Goal: Information Seeking & Learning: Learn about a topic

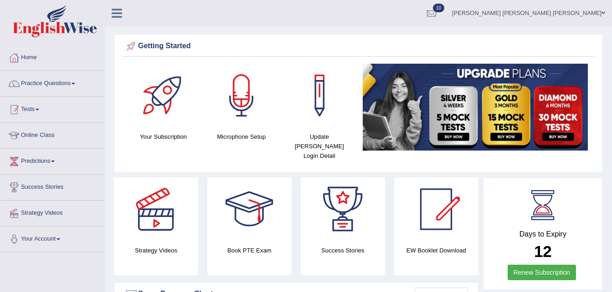
click at [23, 104] on link "Tests" at bounding box center [52, 108] width 104 height 23
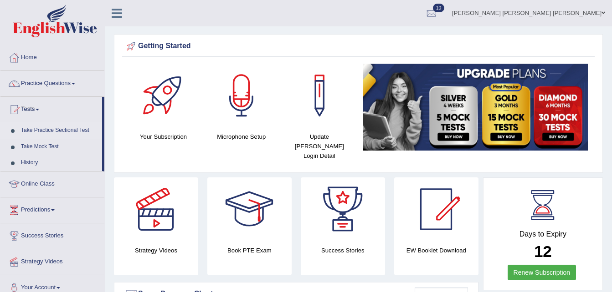
click at [52, 132] on link "Take Practice Sectional Test" at bounding box center [59, 131] width 85 height 16
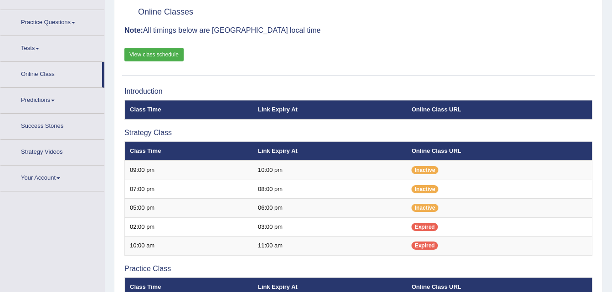
click at [38, 52] on link "Tests" at bounding box center [52, 47] width 104 height 23
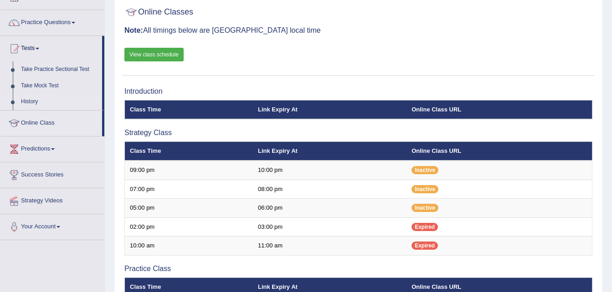
click at [39, 101] on link "History" at bounding box center [59, 102] width 85 height 16
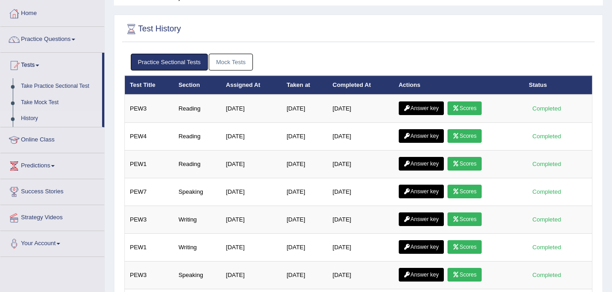
scroll to position [60, 0]
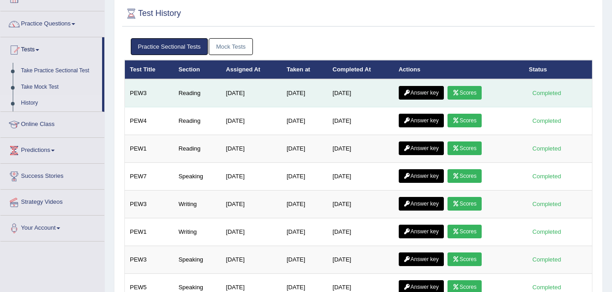
click at [462, 92] on link "Scores" at bounding box center [464, 93] width 34 height 14
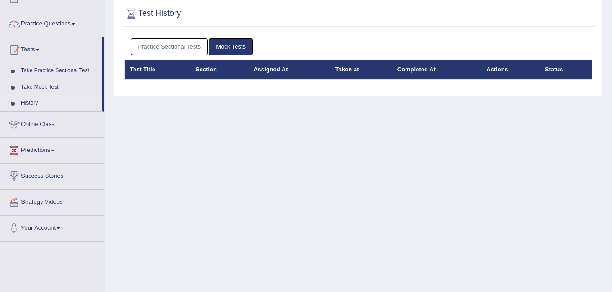
click at [197, 52] on link "Practice Sectional Tests" at bounding box center [169, 46] width 77 height 17
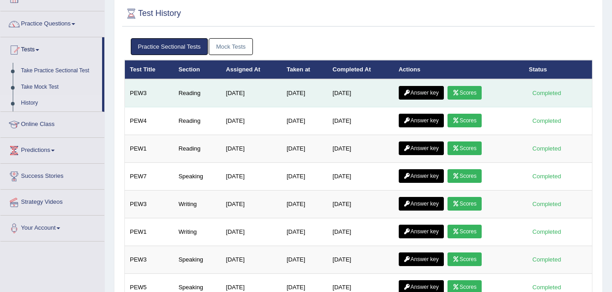
click at [431, 94] on link "Answer key" at bounding box center [421, 93] width 45 height 14
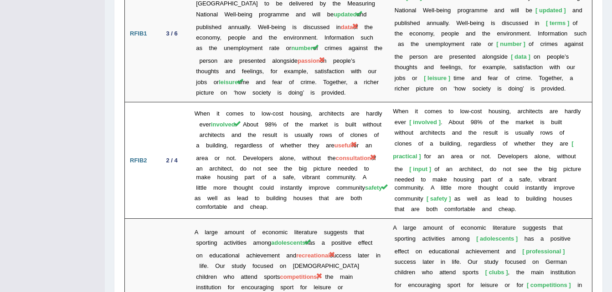
scroll to position [1342, 0]
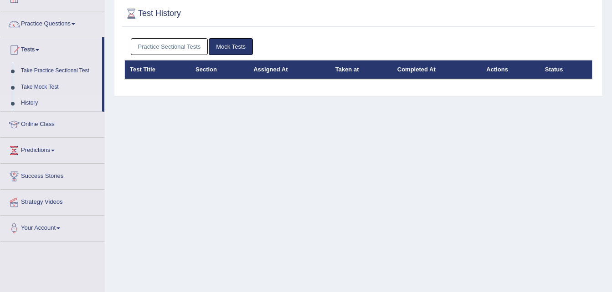
click at [157, 48] on link "Practice Sectional Tests" at bounding box center [169, 46] width 77 height 17
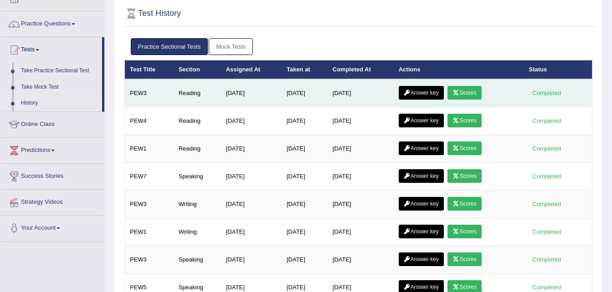
click at [418, 95] on link "Answer key" at bounding box center [421, 93] width 45 height 14
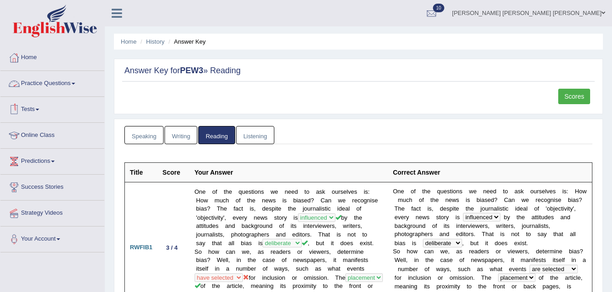
click at [20, 110] on div at bounding box center [14, 110] width 14 height 14
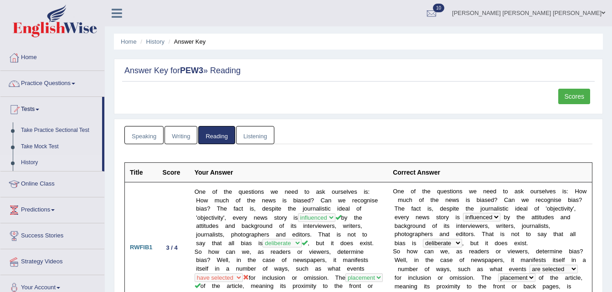
click at [29, 159] on link "History" at bounding box center [59, 163] width 85 height 16
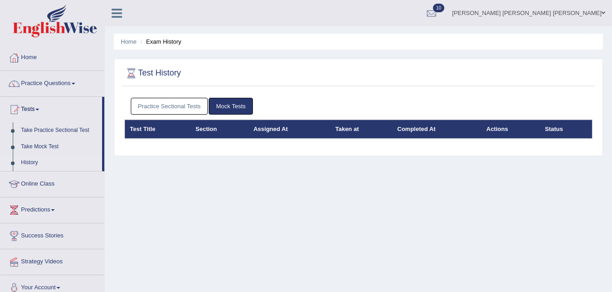
click at [192, 105] on link "Practice Sectional Tests" at bounding box center [169, 106] width 77 height 17
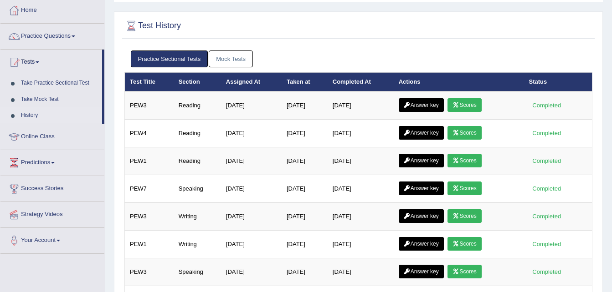
scroll to position [46, 0]
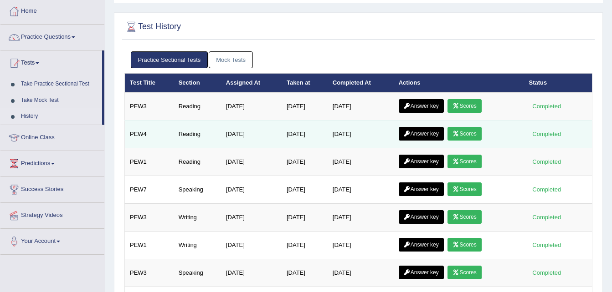
click at [420, 136] on link "Answer key" at bounding box center [421, 134] width 45 height 14
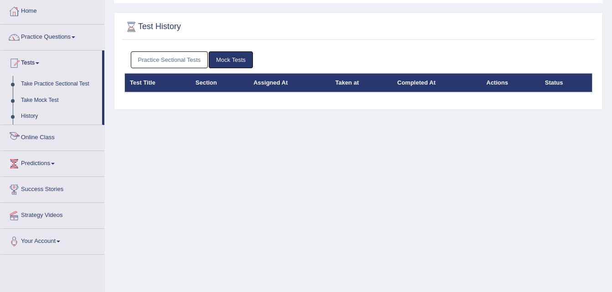
click at [40, 110] on link "History" at bounding box center [59, 116] width 85 height 16
click at [157, 62] on link "Practice Sectional Tests" at bounding box center [169, 59] width 77 height 17
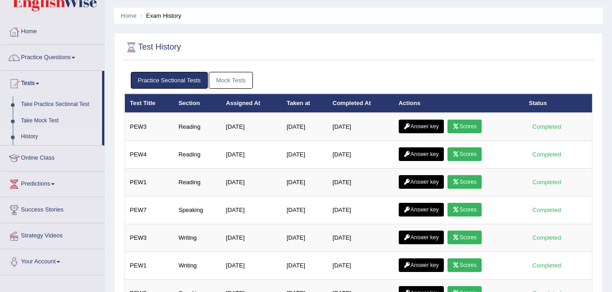
scroll to position [33, 0]
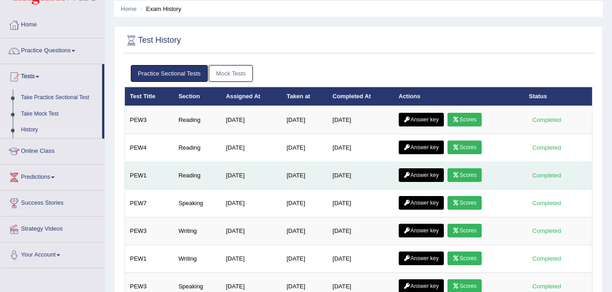
click at [405, 171] on link "Answer key" at bounding box center [421, 176] width 45 height 14
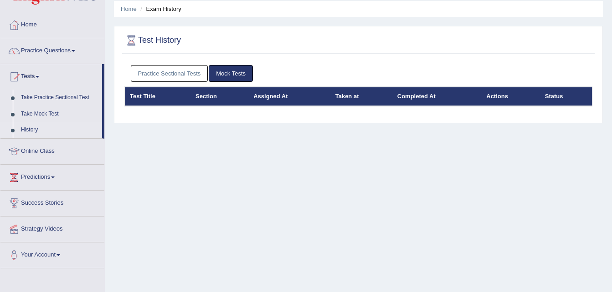
click at [180, 79] on link "Practice Sectional Tests" at bounding box center [169, 73] width 77 height 17
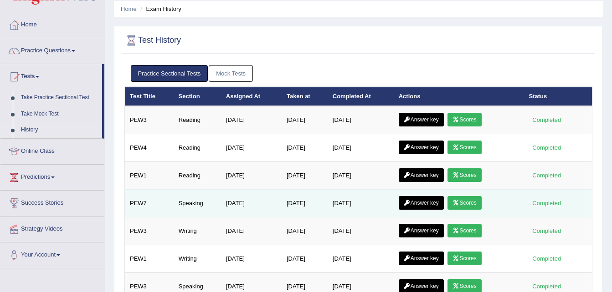
click at [426, 207] on link "Answer key" at bounding box center [421, 203] width 45 height 14
click at [477, 200] on link "Scores" at bounding box center [464, 203] width 34 height 14
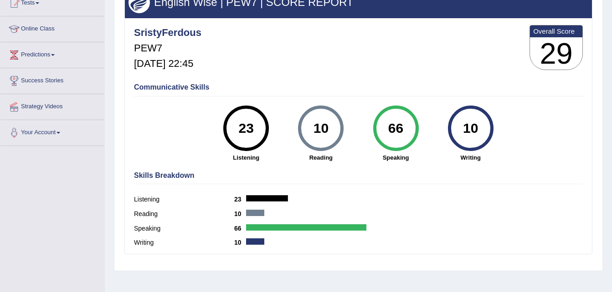
scroll to position [39, 0]
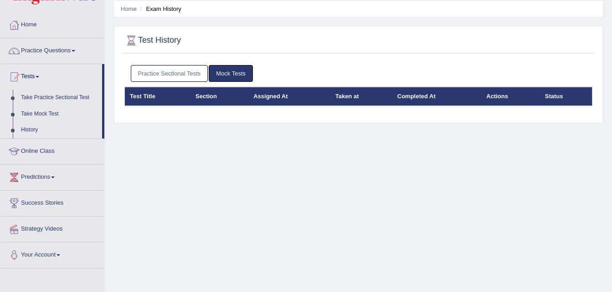
click at [175, 66] on link "Practice Sectional Tests" at bounding box center [169, 73] width 77 height 17
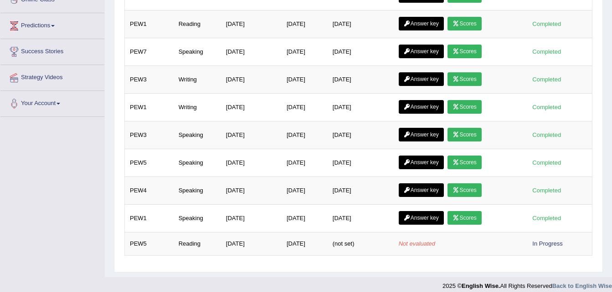
scroll to position [185, 0]
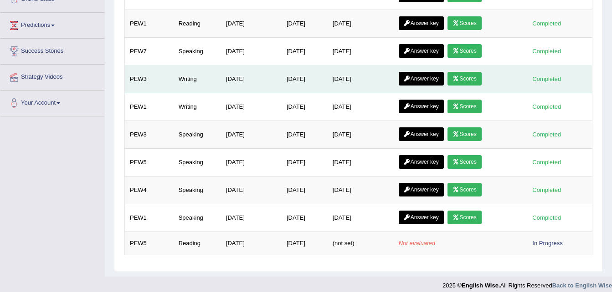
click at [463, 76] on link "Scores" at bounding box center [464, 79] width 34 height 14
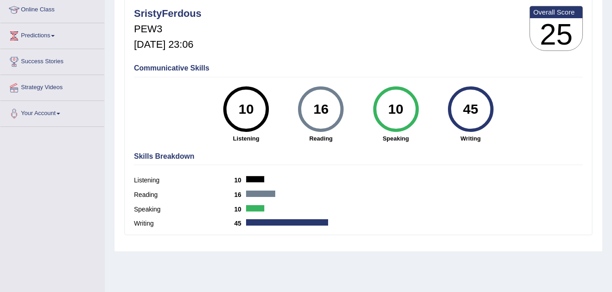
scroll to position [125, 0]
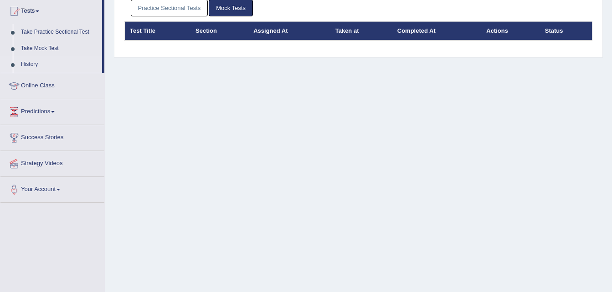
scroll to position [45, 0]
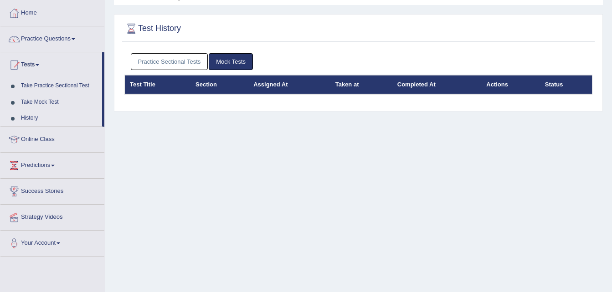
click at [34, 118] on link "History" at bounding box center [59, 118] width 85 height 16
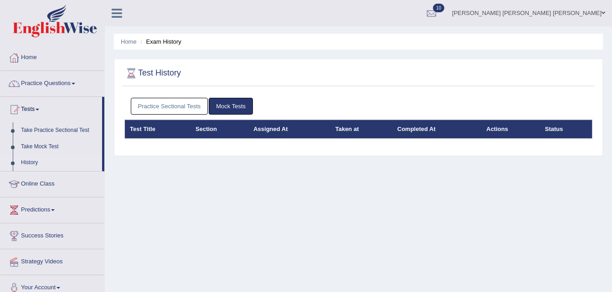
click at [44, 60] on link "Home" at bounding box center [52, 56] width 104 height 23
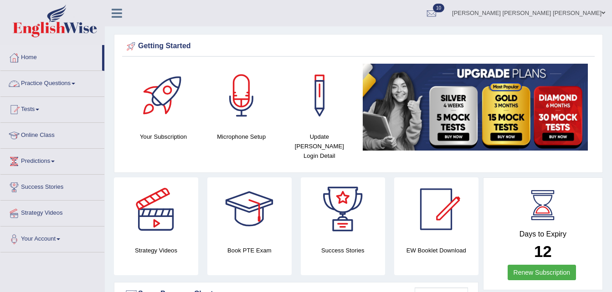
click at [53, 81] on link "Practice Questions" at bounding box center [52, 82] width 104 height 23
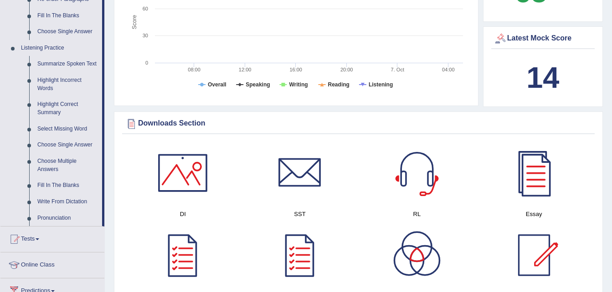
scroll to position [359, 0]
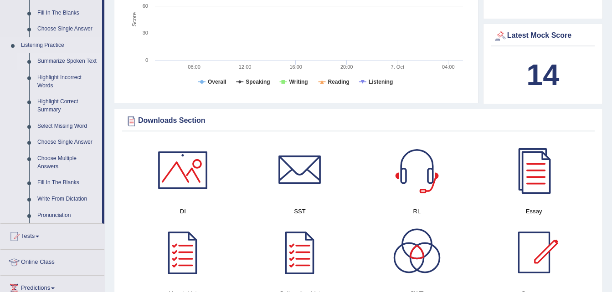
click at [54, 60] on link "Summarize Spoken Text" at bounding box center [67, 61] width 69 height 16
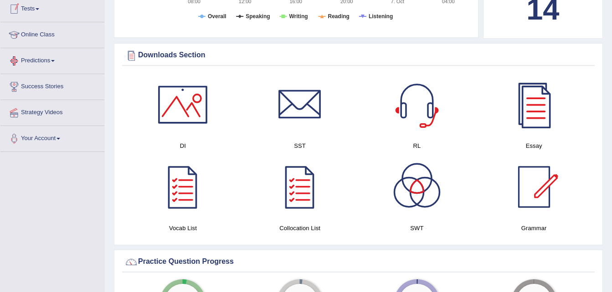
scroll to position [467, 0]
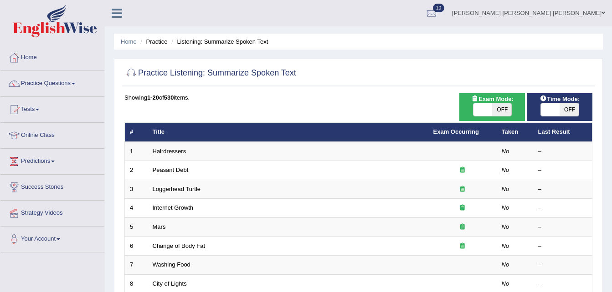
click at [68, 82] on link "Practice Questions" at bounding box center [52, 82] width 104 height 23
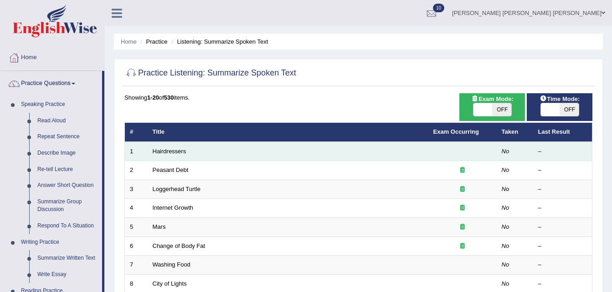
click at [145, 145] on td "1" at bounding box center [136, 151] width 23 height 19
click at [174, 154] on link "Hairdressers" at bounding box center [170, 151] width 34 height 7
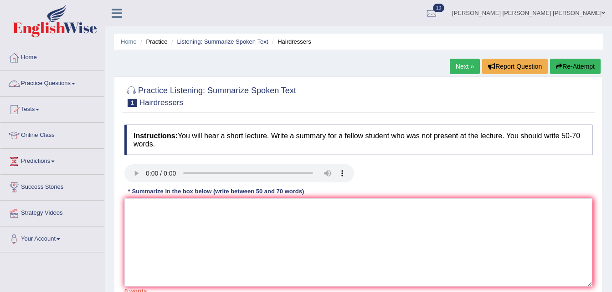
click at [75, 84] on span at bounding box center [74, 84] width 4 height 2
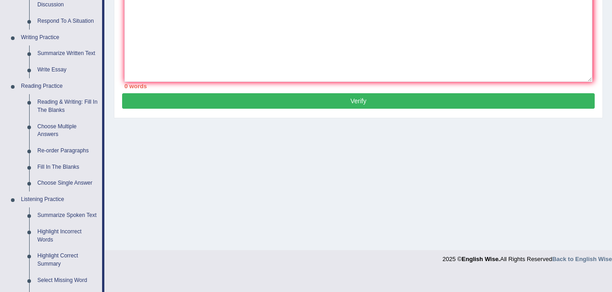
scroll to position [204, 0]
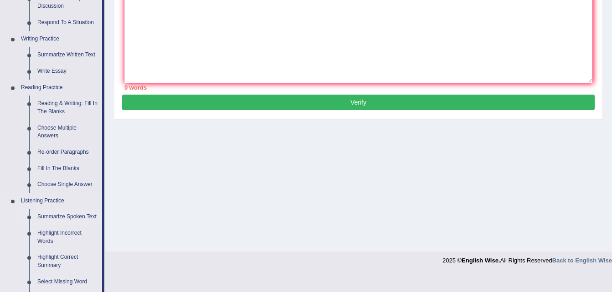
click at [76, 213] on link "Summarize Spoken Text" at bounding box center [67, 217] width 69 height 16
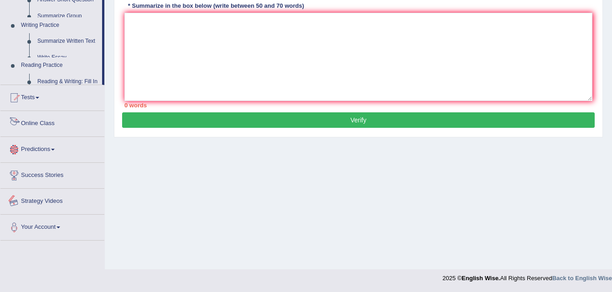
scroll to position [433, 0]
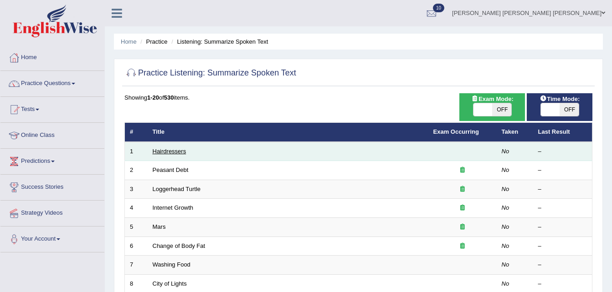
click at [174, 153] on link "Hairdressers" at bounding box center [170, 151] width 34 height 7
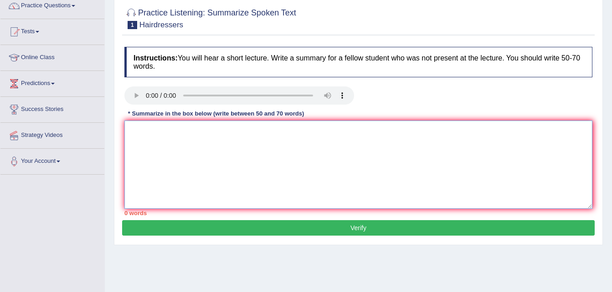
click at [357, 154] on textarea at bounding box center [358, 165] width 468 height 88
paste textarea "The speaker provided a comprehensive overview of [main topic], highlighting sev…"
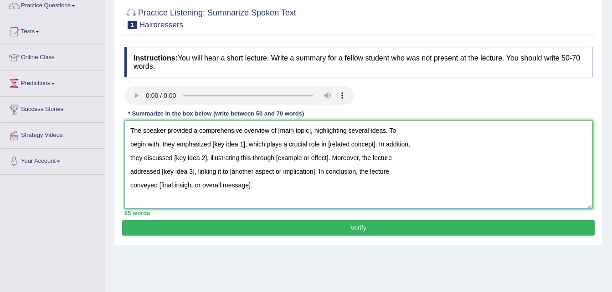
click at [308, 131] on textarea "The speaker provided a comprehensive overview of [main topic], highlighting sev…" at bounding box center [358, 165] width 468 height 88
click at [277, 126] on textarea "The speaker provided a comprehensive overview of], highlighting several ideas. …" at bounding box center [358, 165] width 468 height 88
click at [277, 126] on textarea "The speaker provided a comprehensive overview of, highlighting several ideas. T…" at bounding box center [358, 165] width 468 height 88
type textarea "The speaker provided a comprehensive overview of highlighting several ideas. To…"
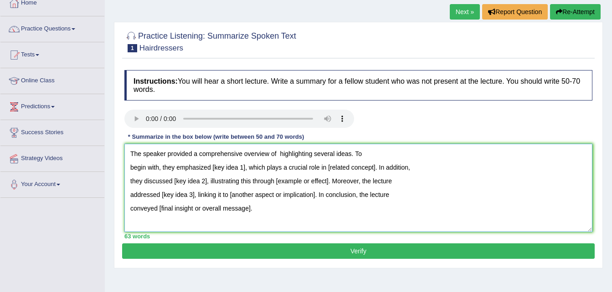
scroll to position [56, 0]
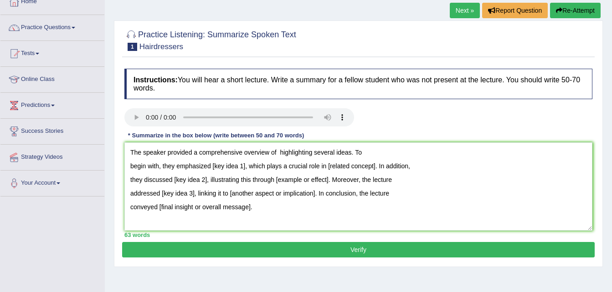
click at [453, 6] on link "Next »" at bounding box center [465, 10] width 30 height 15
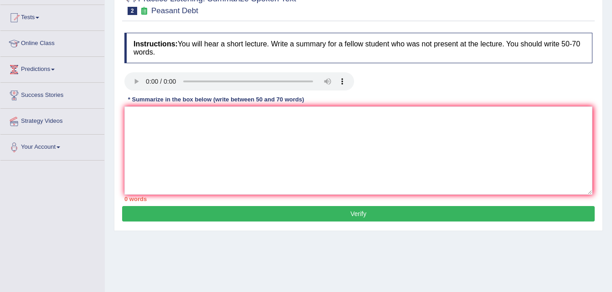
drag, startPoint x: 0, startPoint y: 0, endPoint x: 198, endPoint y: 137, distance: 241.0
click at [198, 137] on textarea at bounding box center [358, 151] width 468 height 88
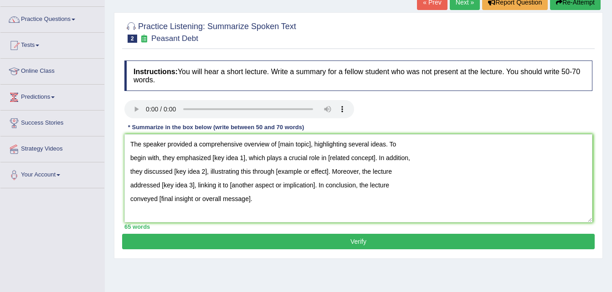
scroll to position [62, 0]
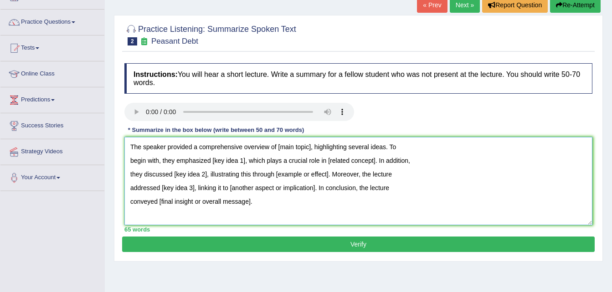
click at [310, 149] on textarea "The speaker provided a comprehensive overview of [main topic], highlighting sev…" at bounding box center [358, 181] width 468 height 88
click at [242, 158] on textarea "The speaker provided a comprehensive overview of farmers suicide, highlighting …" at bounding box center [358, 181] width 468 height 88
click at [258, 160] on textarea "The speaker provided a comprehensive overview of farmers suicide, highlighting …" at bounding box center [358, 181] width 468 height 88
click at [385, 161] on textarea "The speaker provided a comprehensive overview of farmers suicide, highlighting …" at bounding box center [358, 181] width 468 height 88
click at [384, 160] on textarea "The speaker provided a comprehensive overview of farmers suicide, highlighting …" at bounding box center [358, 181] width 468 height 88
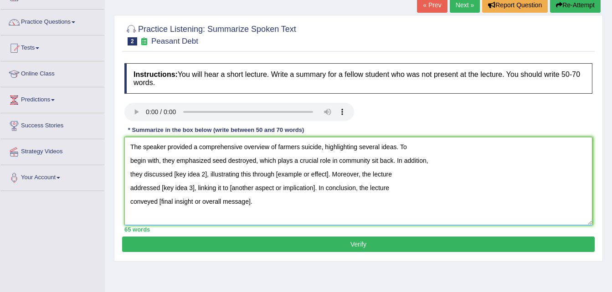
click at [205, 175] on textarea "The speaker provided a comprehensive overview of farmers suicide, highlighting …" at bounding box center [358, 181] width 468 height 88
click at [352, 174] on textarea "The speaker provided a comprehensive overview of farmers suicide, highlighting …" at bounding box center [358, 181] width 468 height 88
click at [339, 176] on textarea "The speaker provided a comprehensive overview of farmers suicide, highlighting …" at bounding box center [358, 181] width 468 height 88
click at [193, 188] on textarea "The speaker provided a comprehensive overview of farmers suicide, highlighting …" at bounding box center [358, 181] width 468 height 88
click at [229, 174] on textarea "The speaker provided a comprehensive overview of farmers suicide, highlighting …" at bounding box center [358, 181] width 468 height 88
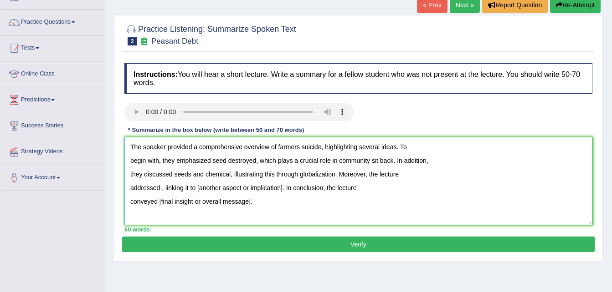
click at [230, 174] on textarea "The speaker provided a comprehensive overview of farmers suicide, highlighting …" at bounding box center [358, 181] width 468 height 88
click at [231, 174] on textarea "The speaker provided a comprehensive overview of farmers suicide, highlighting …" at bounding box center [358, 181] width 468 height 88
click at [160, 187] on textarea "The speaker provided a comprehensive overview of farmers suicide, highlighting …" at bounding box center [358, 181] width 468 height 88
click at [317, 188] on textarea "The speaker provided a comprehensive overview of farmers suicide, highlighting …" at bounding box center [358, 181] width 468 height 88
click at [195, 188] on textarea "The speaker provided a comprehensive overview of farmers suicide, highlighting …" at bounding box center [358, 181] width 468 height 88
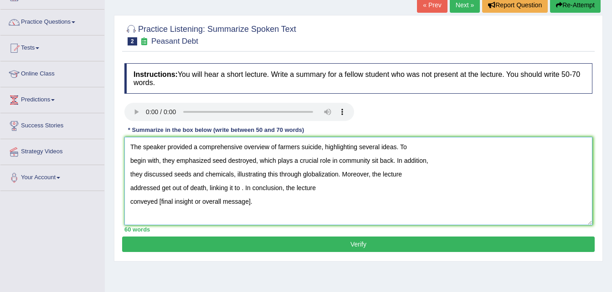
click at [240, 187] on textarea "The speaker provided a comprehensive overview of farmers suicide, highlighting …" at bounding box center [358, 181] width 468 height 88
click at [252, 205] on textarea "The speaker provided a comprehensive overview of farmers suicide, highlighting …" at bounding box center [358, 181] width 468 height 88
click at [274, 188] on textarea "The speaker provided a comprehensive overview of farmers suicide, highlighting …" at bounding box center [358, 181] width 468 height 88
click at [281, 190] on textarea "The speaker provided a comprehensive overview of farmers suicide, highlighting …" at bounding box center [358, 181] width 468 height 88
type textarea "The speaker provided a comprehensive overview of farmers suicide, highlighting …"
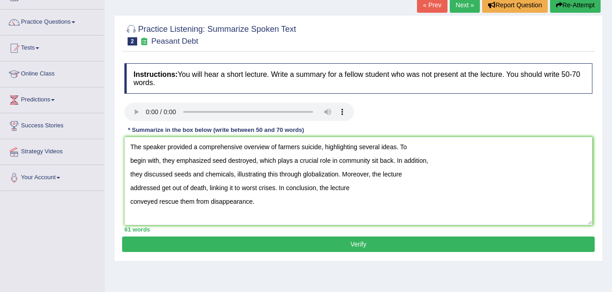
click at [332, 247] on button "Verify" at bounding box center [358, 244] width 472 height 15
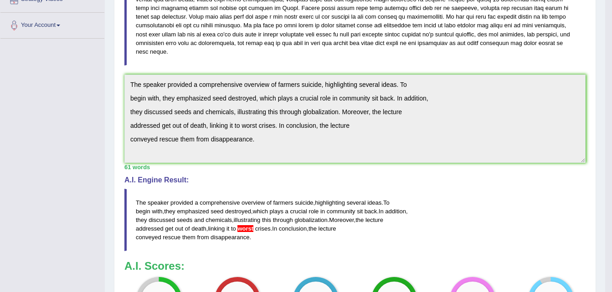
drag, startPoint x: 616, startPoint y: 102, endPoint x: 608, endPoint y: 267, distance: 165.6
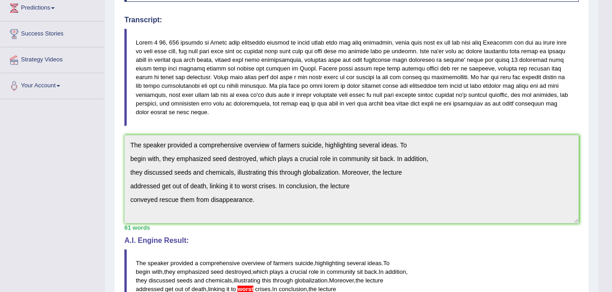
scroll to position [0, 0]
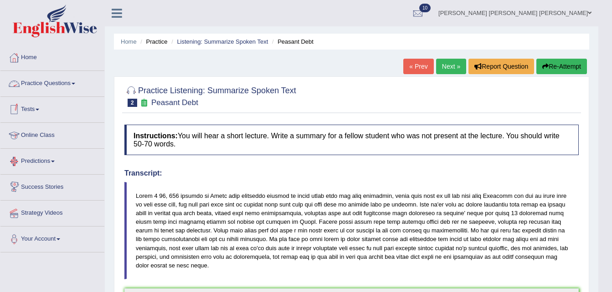
click at [73, 82] on link "Practice Questions" at bounding box center [52, 82] width 104 height 23
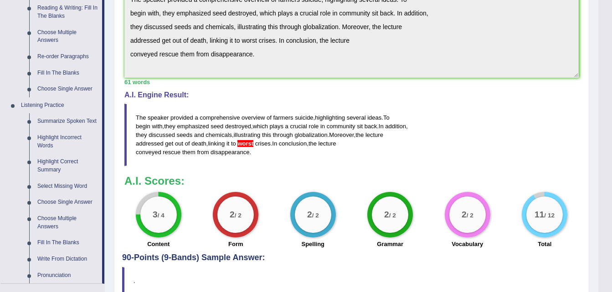
scroll to position [302, 0]
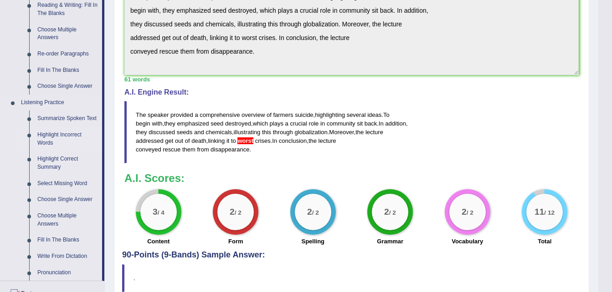
click at [56, 136] on link "Highlight Incorrect Words" at bounding box center [67, 139] width 69 height 24
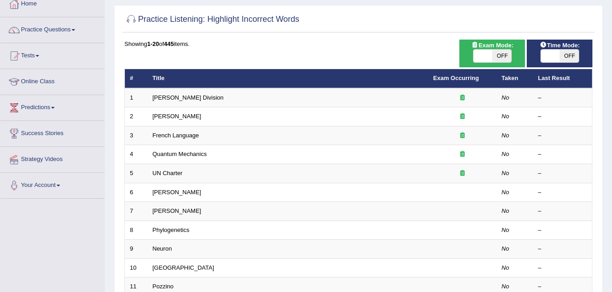
scroll to position [68, 0]
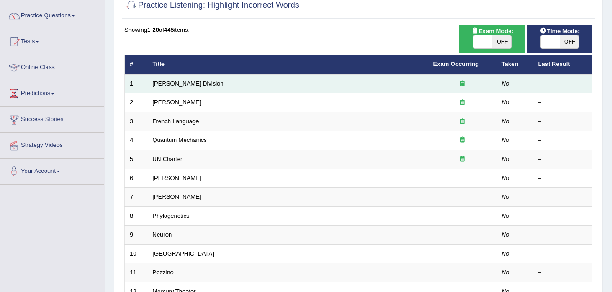
click at [456, 82] on div at bounding box center [462, 84] width 58 height 9
click at [174, 80] on link "Ward Division" at bounding box center [188, 83] width 71 height 7
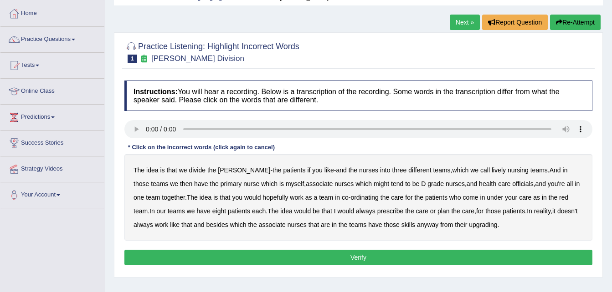
scroll to position [43, 0]
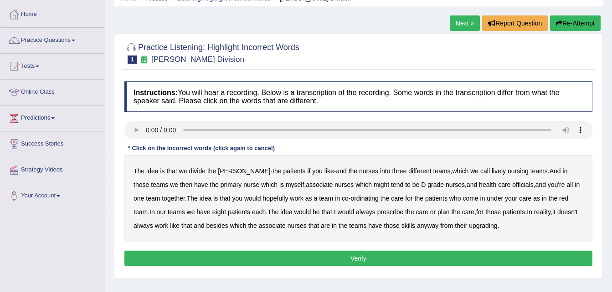
click at [458, 23] on link "Next »" at bounding box center [465, 22] width 30 height 15
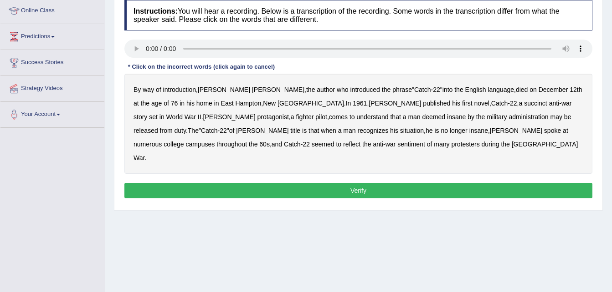
click at [524, 106] on b "succinct" at bounding box center [535, 103] width 23 height 7
click at [508, 118] on b "administration" at bounding box center [528, 116] width 40 height 7
click at [400, 130] on b "situation" at bounding box center [412, 130] width 24 height 7
click at [360, 141] on b "reflect" at bounding box center [351, 144] width 17 height 7
click at [371, 141] on b "the" at bounding box center [366, 144] width 9 height 7
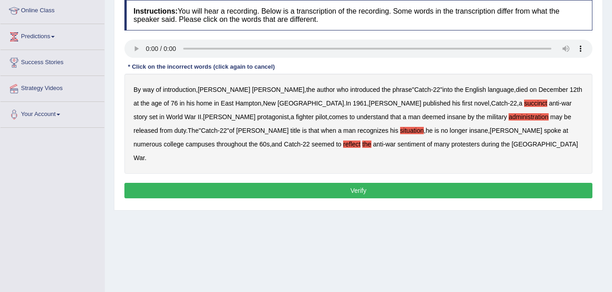
click at [397, 143] on b "sentiment" at bounding box center [411, 144] width 28 height 7
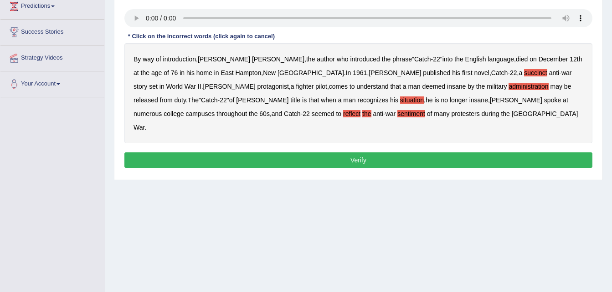
scroll to position [156, 0]
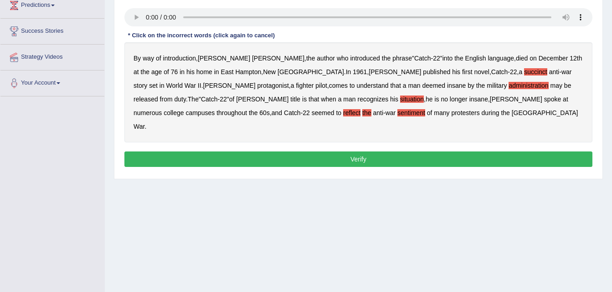
click at [279, 152] on button "Verify" at bounding box center [358, 159] width 468 height 15
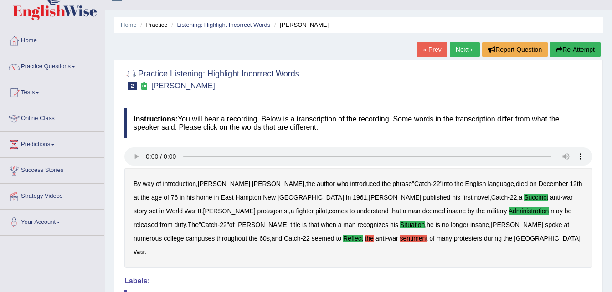
scroll to position [6, 0]
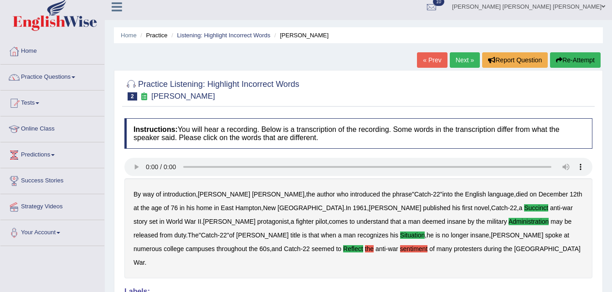
click at [469, 62] on link "Next »" at bounding box center [465, 59] width 30 height 15
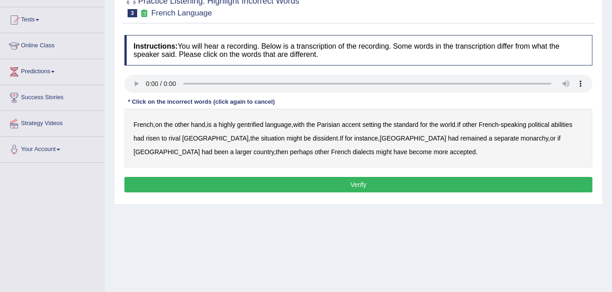
click at [251, 122] on b "gentrified" at bounding box center [250, 124] width 26 height 7
click at [566, 123] on b "abilities" at bounding box center [561, 124] width 21 height 7
click at [313, 135] on b "dissident" at bounding box center [325, 138] width 25 height 7
click at [315, 181] on button "Verify" at bounding box center [358, 184] width 468 height 15
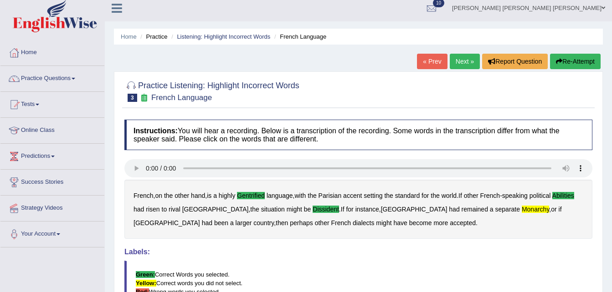
scroll to position [2, 0]
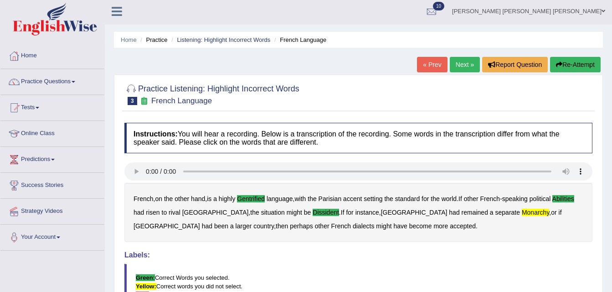
click at [455, 71] on link "Next »" at bounding box center [465, 64] width 30 height 15
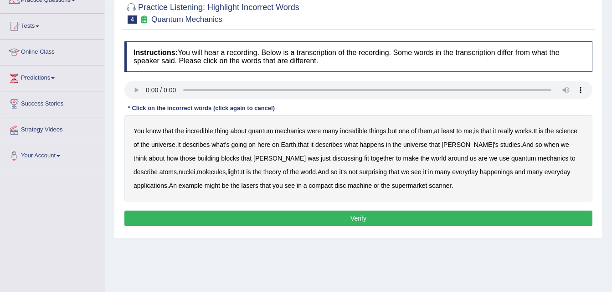
click at [556, 135] on b "science" at bounding box center [566, 131] width 21 height 7
click at [480, 171] on b "happenings" at bounding box center [496, 172] width 33 height 7
click at [348, 187] on b "machine" at bounding box center [360, 185] width 24 height 7
click at [224, 214] on button "Verify" at bounding box center [358, 218] width 468 height 15
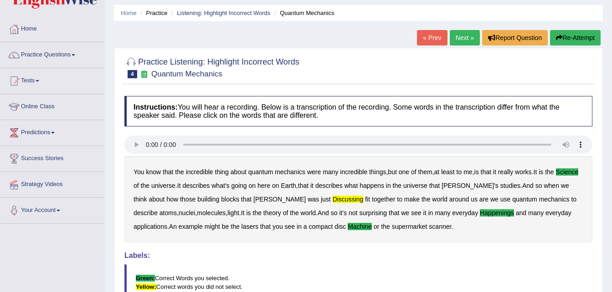
scroll to position [19, 0]
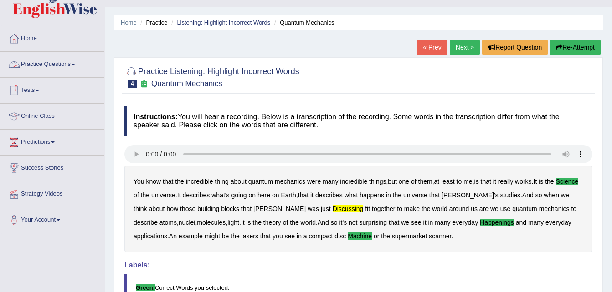
click at [74, 62] on link "Practice Questions" at bounding box center [52, 63] width 104 height 23
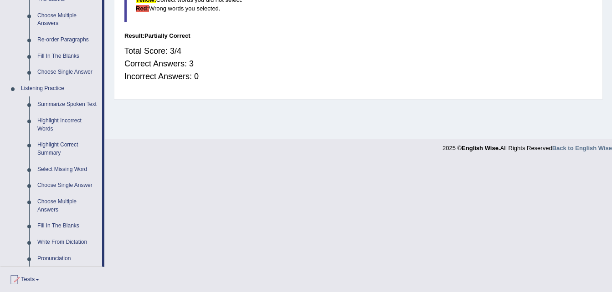
scroll to position [338, 0]
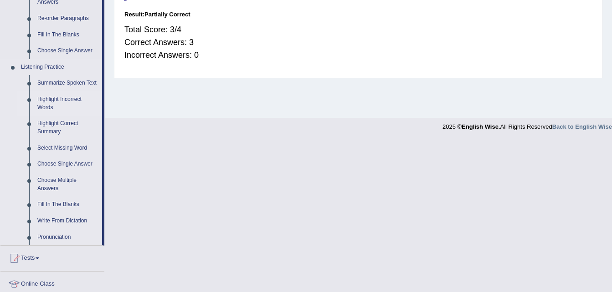
click at [46, 99] on link "Highlight Incorrect Words" at bounding box center [67, 104] width 69 height 24
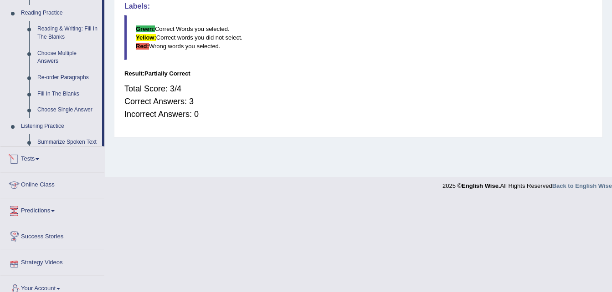
scroll to position [407, 0]
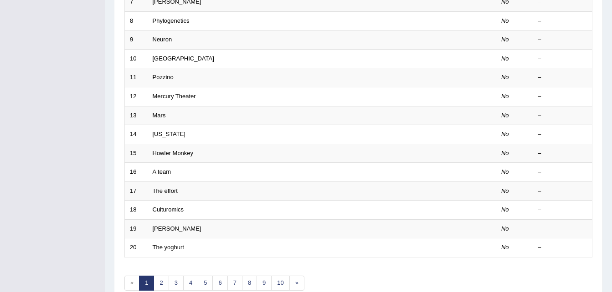
scroll to position [267, 0]
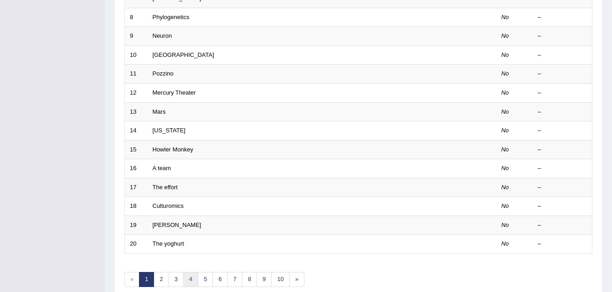
click at [193, 280] on link "4" at bounding box center [190, 279] width 15 height 15
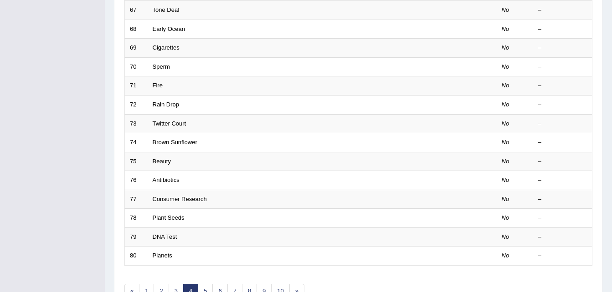
scroll to position [284, 0]
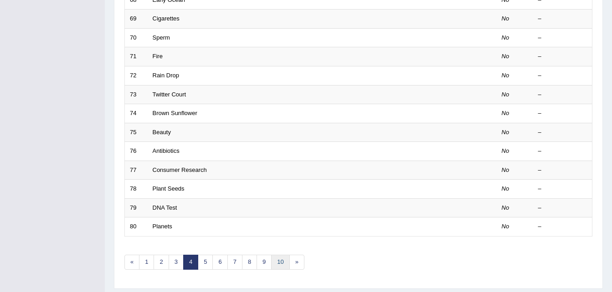
click at [282, 266] on link "10" at bounding box center [280, 262] width 18 height 15
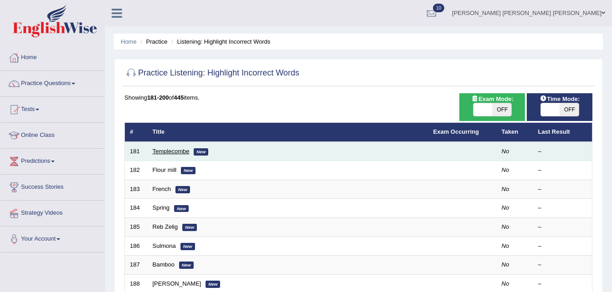
click at [182, 150] on link "Templecombe" at bounding box center [171, 151] width 37 height 7
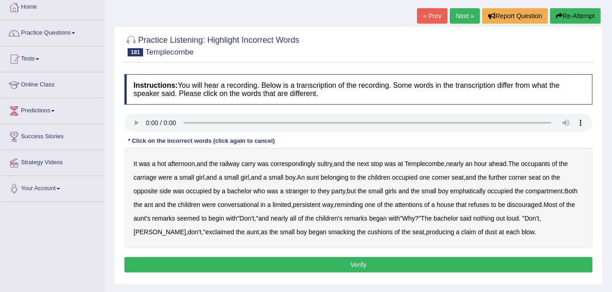
scroll to position [75, 0]
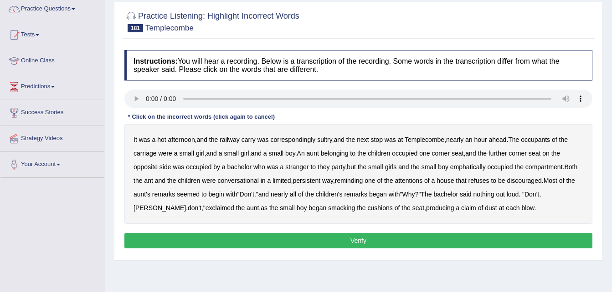
click at [235, 153] on b "small" at bounding box center [231, 153] width 15 height 7
click at [463, 179] on b "that" at bounding box center [461, 180] width 10 height 7
click at [461, 209] on b "claim" at bounding box center [468, 208] width 15 height 7
click at [379, 236] on button "Verify" at bounding box center [358, 240] width 468 height 15
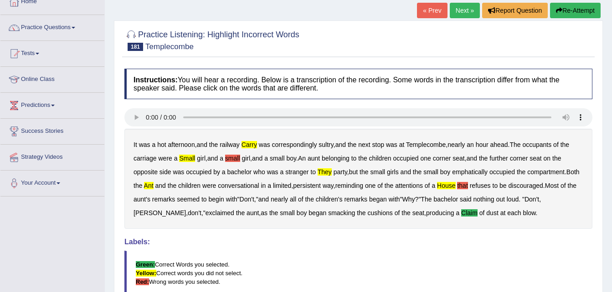
scroll to position [33, 0]
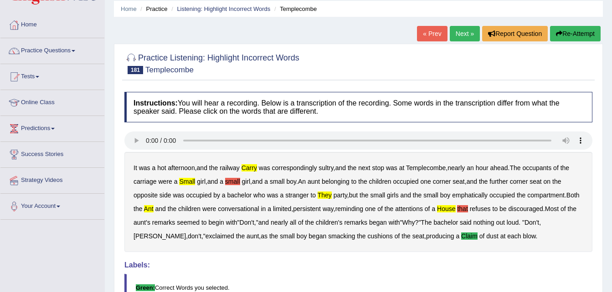
click at [463, 34] on link "Next »" at bounding box center [465, 33] width 30 height 15
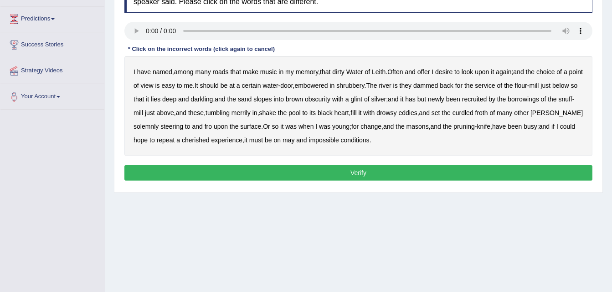
click at [217, 74] on b "roads" at bounding box center [221, 71] width 16 height 7
click at [386, 100] on b "silver" at bounding box center [378, 99] width 15 height 7
click at [291, 140] on b "may" at bounding box center [288, 140] width 12 height 7
click at [288, 167] on button "Verify" at bounding box center [358, 172] width 468 height 15
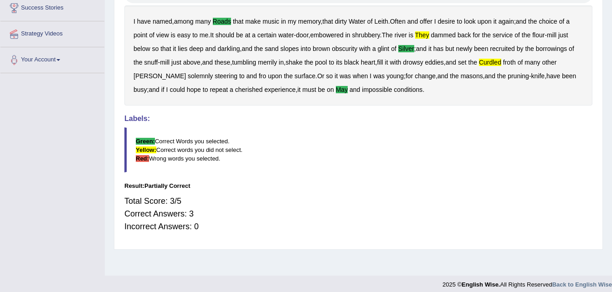
scroll to position [186, 0]
